Goal: Transaction & Acquisition: Purchase product/service

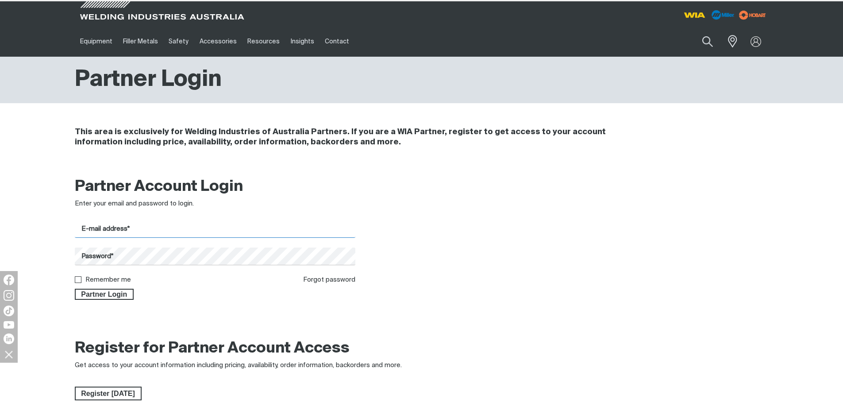
type input "[EMAIL_ADDRESS][DOMAIN_NAME]"
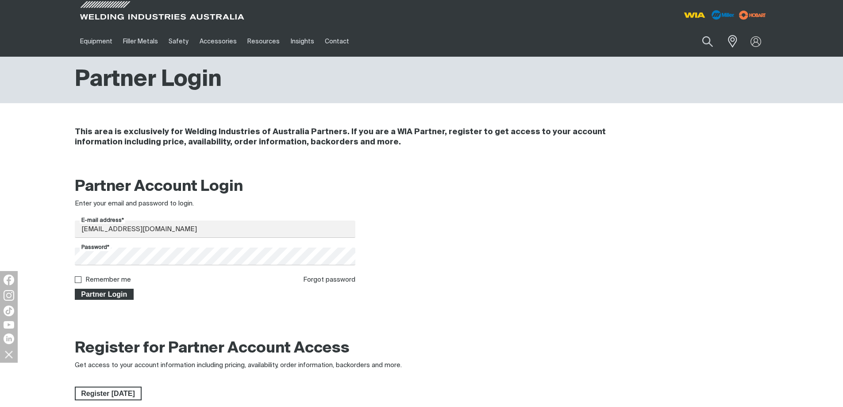
click at [102, 291] on span "Partner Login" at bounding box center [105, 294] width 58 height 12
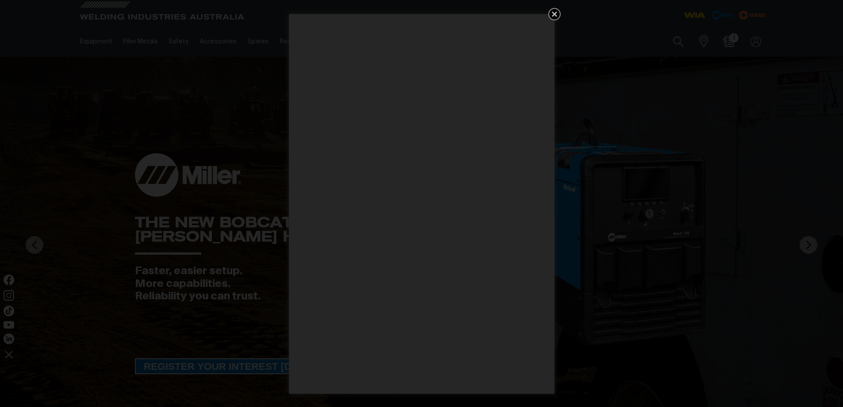
click at [553, 15] on icon "Get 5 WIA Welding Guides Free!" at bounding box center [554, 14] width 5 height 5
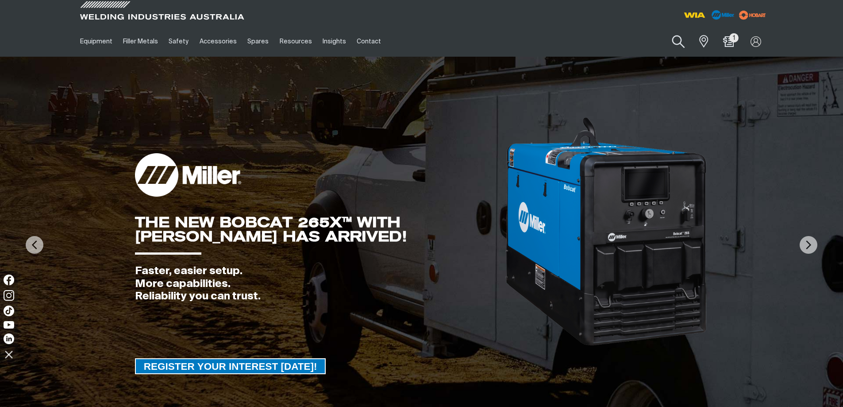
click at [672, 44] on button "Search products" at bounding box center [679, 41] width 36 height 25
click at [586, 42] on input "Search" at bounding box center [625, 41] width 136 height 20
paste input "S225719-043"
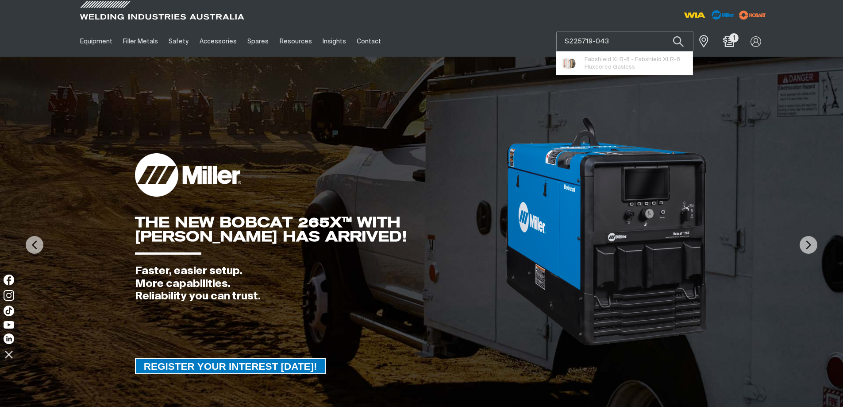
type input "S225719-043"
click at [663, 31] on button "Search products" at bounding box center [678, 41] width 30 height 21
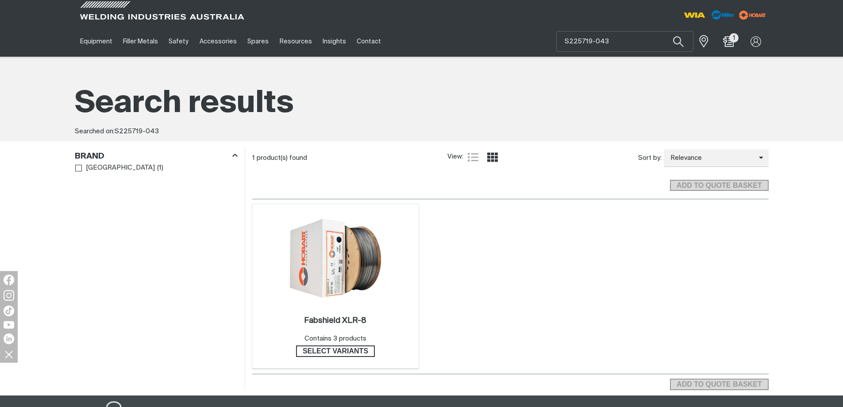
click at [349, 249] on img at bounding box center [335, 258] width 95 height 95
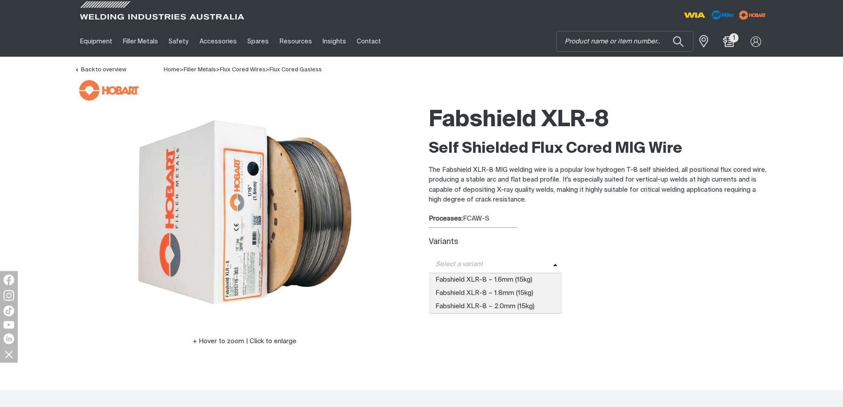
click at [499, 262] on span "Select a variant" at bounding box center [491, 264] width 124 height 10
click at [536, 279] on span "Fabshield XLR-8 – 1.6mm (15kg)" at bounding box center [496, 279] width 134 height 13
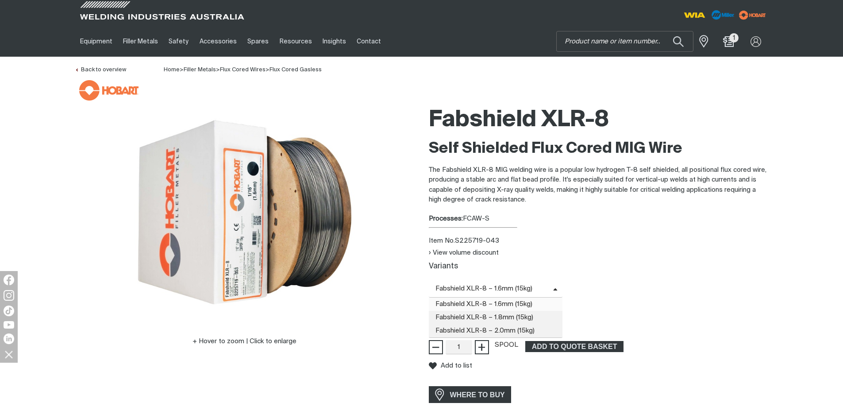
click at [514, 290] on span "Fabshield XLR-8 – 1.6mm (15kg)" at bounding box center [491, 289] width 124 height 10
click at [512, 302] on span "Fabshield XLR-8 – 1.6mm (15kg)" at bounding box center [496, 303] width 134 height 13
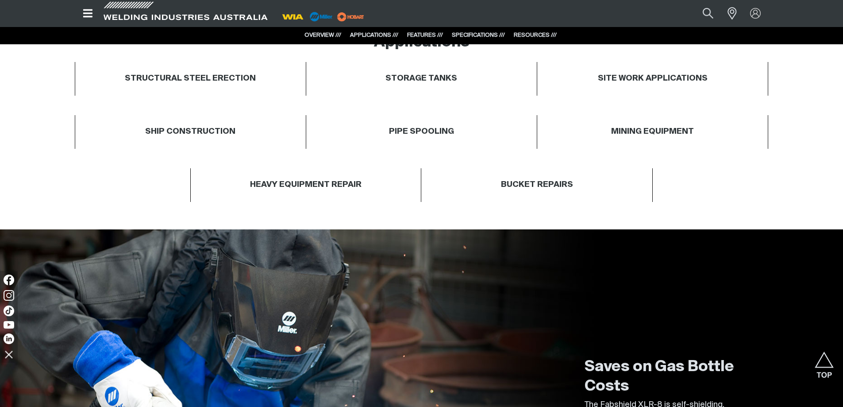
scroll to position [487, 0]
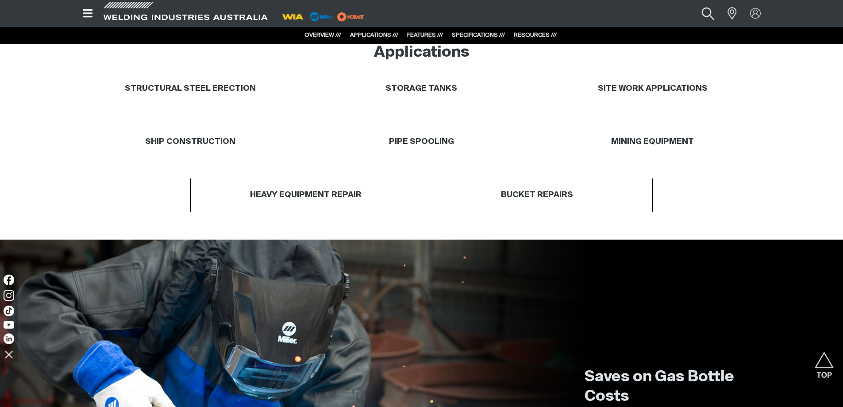
click at [702, 15] on button "Search products" at bounding box center [708, 13] width 36 height 24
paste input "S249412-029"
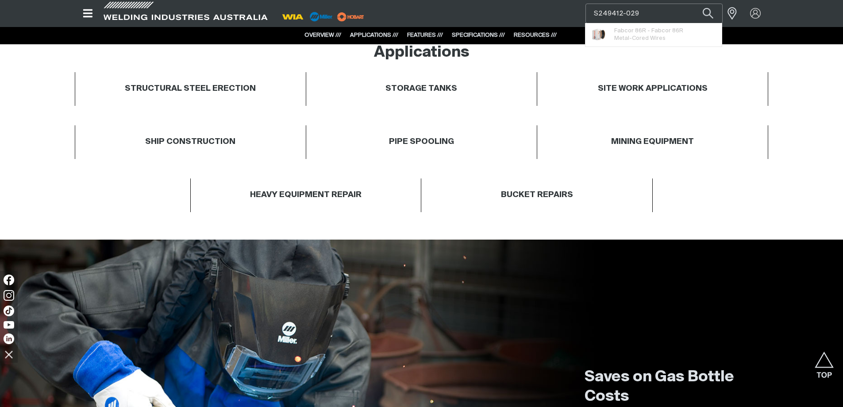
type input "S249412-029"
click at [693, 4] on button "Search products" at bounding box center [708, 14] width 30 height 20
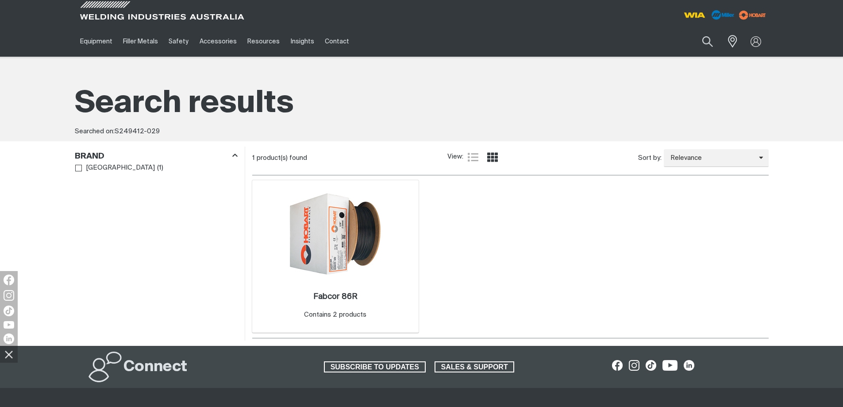
click at [353, 261] on img at bounding box center [335, 234] width 95 height 95
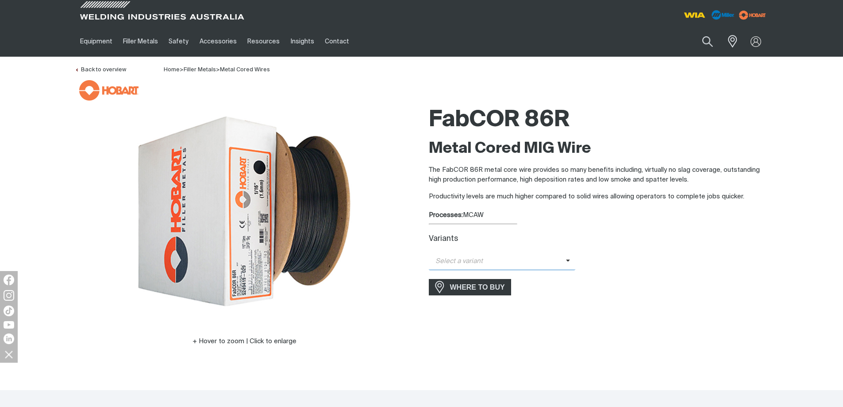
click at [446, 258] on span "Select a variant" at bounding box center [497, 261] width 137 height 10
click at [493, 276] on span "FabCOR 86R - 1.2mm (15kg)" at bounding box center [502, 276] width 147 height 13
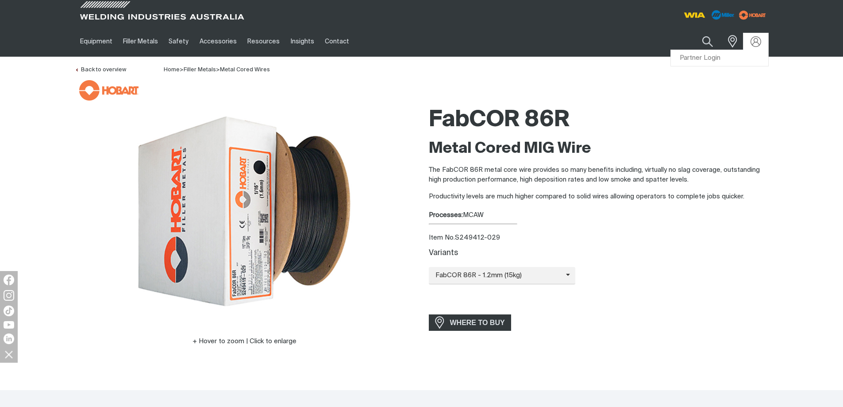
click at [757, 35] on div at bounding box center [755, 41] width 25 height 17
click at [742, 58] on link "Partner Login" at bounding box center [719, 58] width 97 height 16
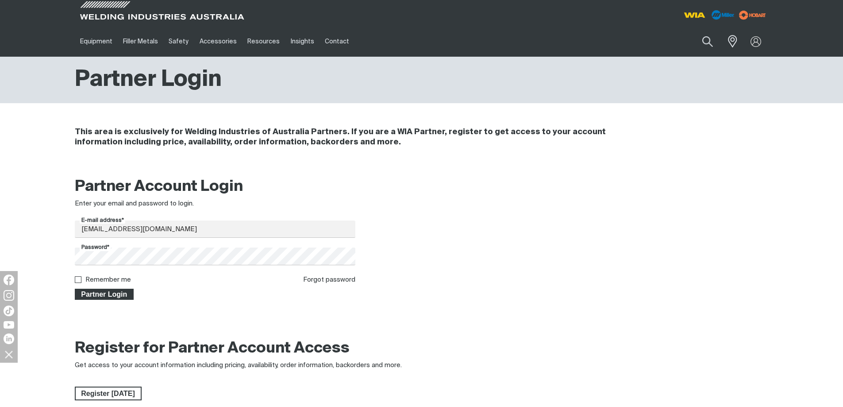
click at [129, 290] on span "Partner Login" at bounding box center [105, 294] width 58 height 12
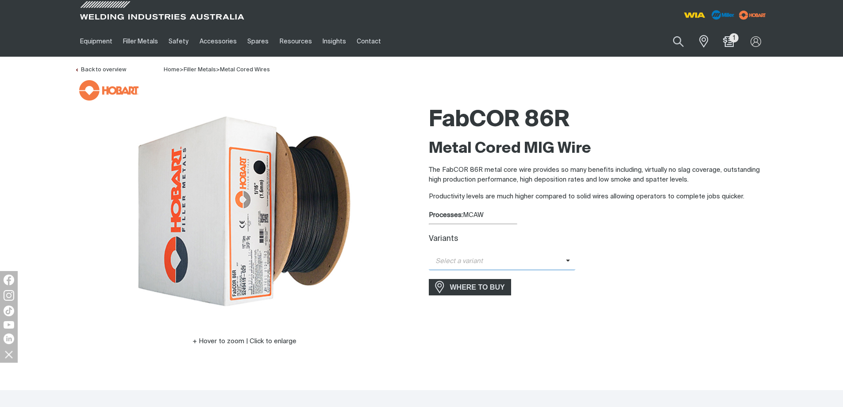
click at [485, 259] on span "Select a variant" at bounding box center [497, 261] width 137 height 10
click at [473, 277] on span "FabCOR 86R - 1.2mm (15kg)" at bounding box center [502, 276] width 147 height 13
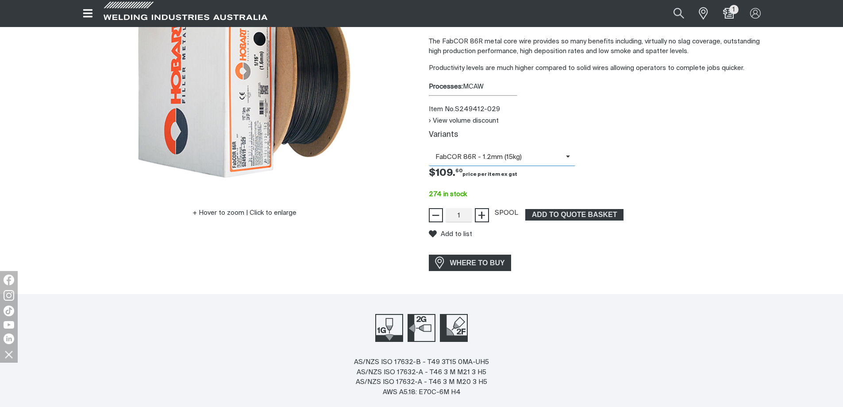
scroll to position [133, 0]
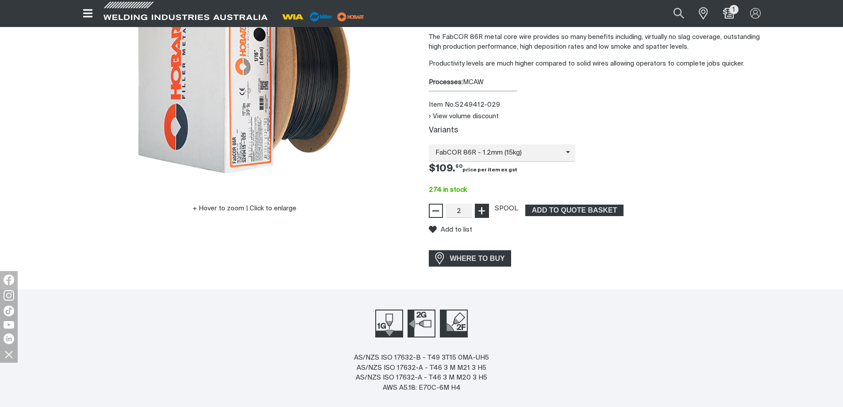
click at [480, 208] on span "+" at bounding box center [481, 210] width 8 height 15
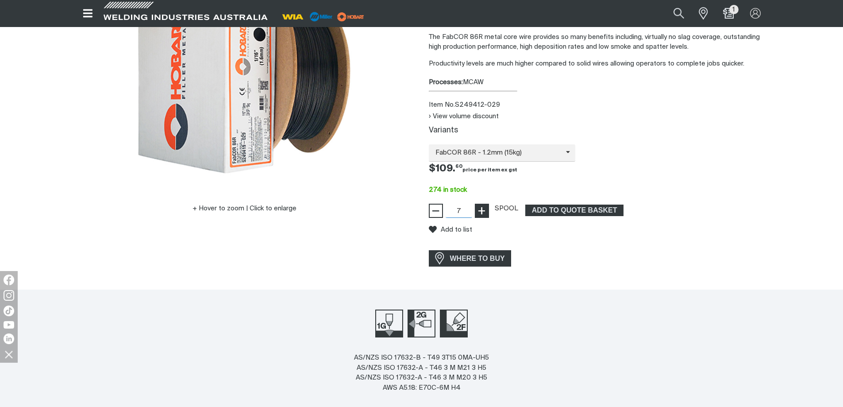
click at [479, 208] on span "+" at bounding box center [481, 210] width 8 height 15
type input "10"
click at [480, 207] on span "+" at bounding box center [481, 210] width 8 height 15
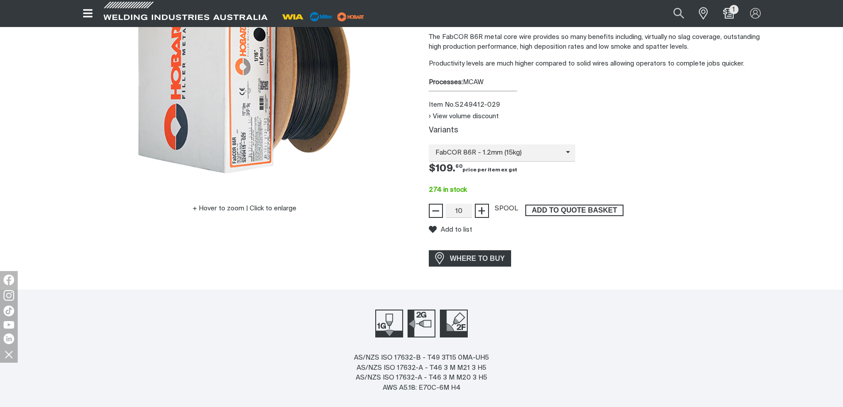
click at [555, 208] on span "ADD TO QUOTE BASKET" at bounding box center [574, 210] width 96 height 12
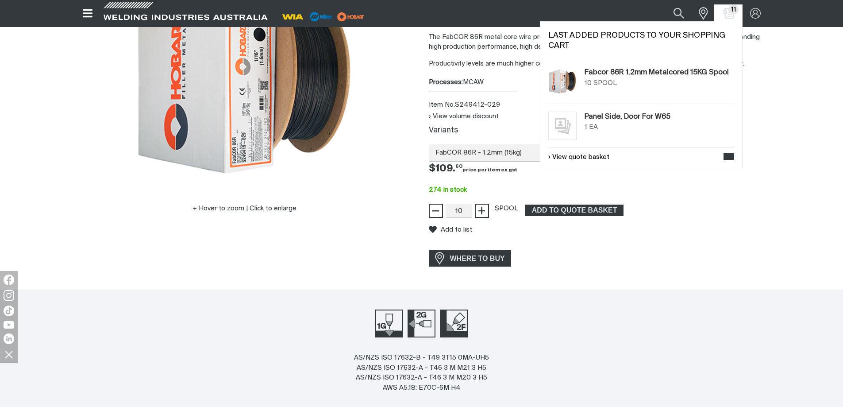
click at [639, 73] on link "Fabcor 86R 1.2mm Metalcored 15KG Spool" at bounding box center [657, 72] width 144 height 11
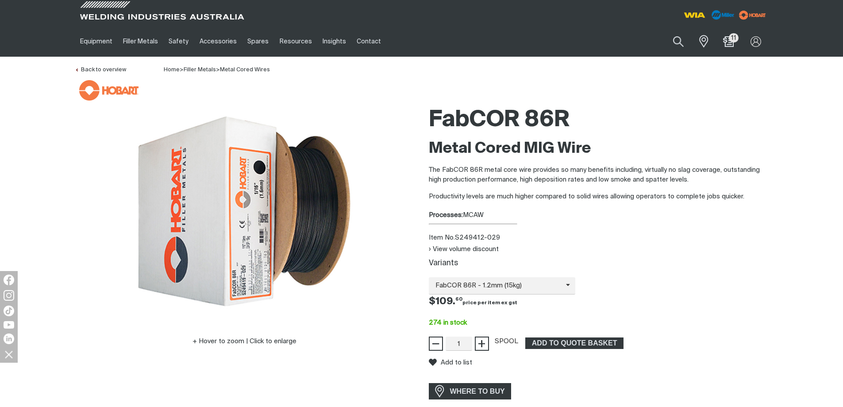
scroll to position [177, 0]
